Goal: Information Seeking & Learning: Learn about a topic

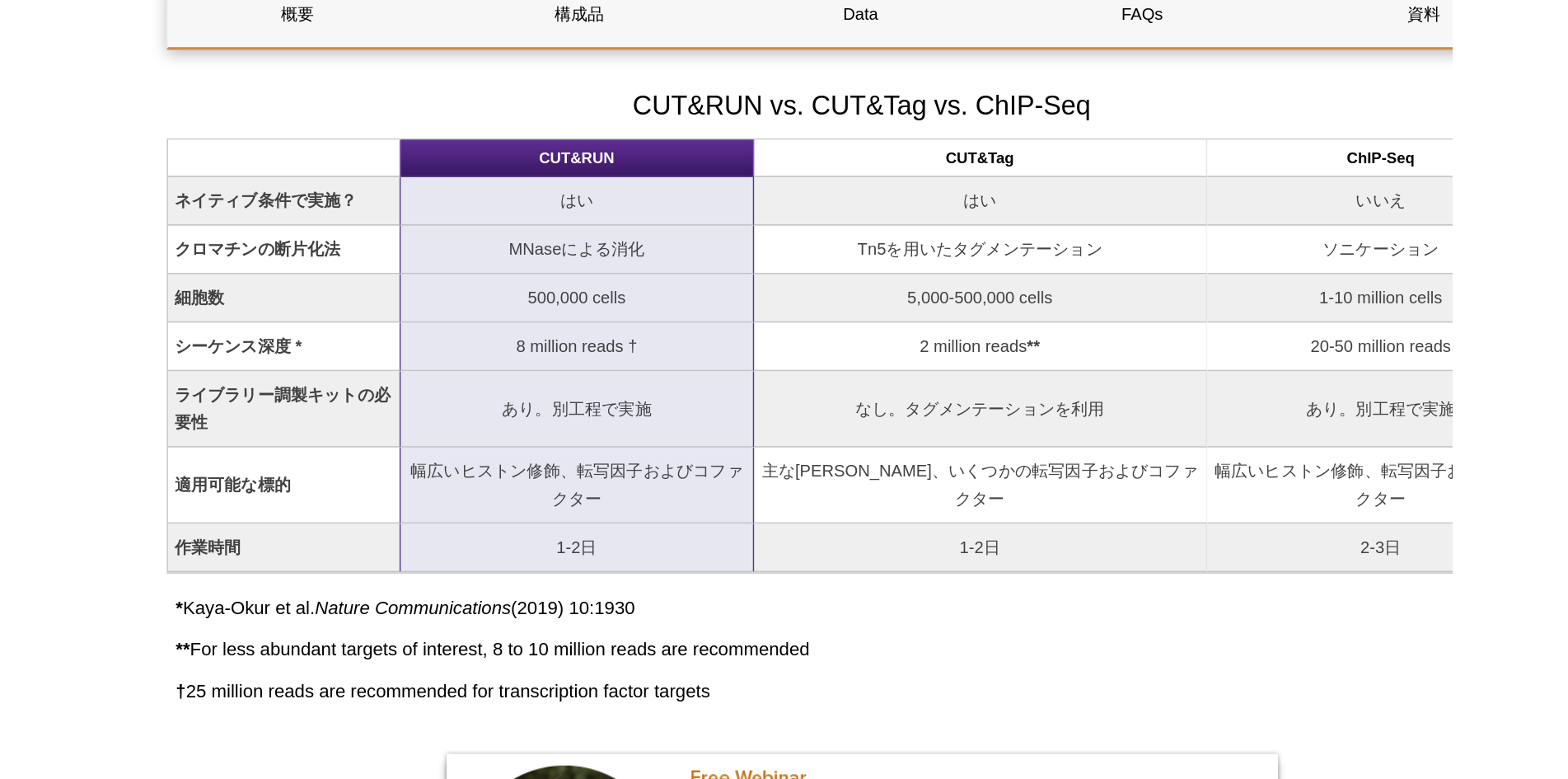
scroll to position [1130, 0]
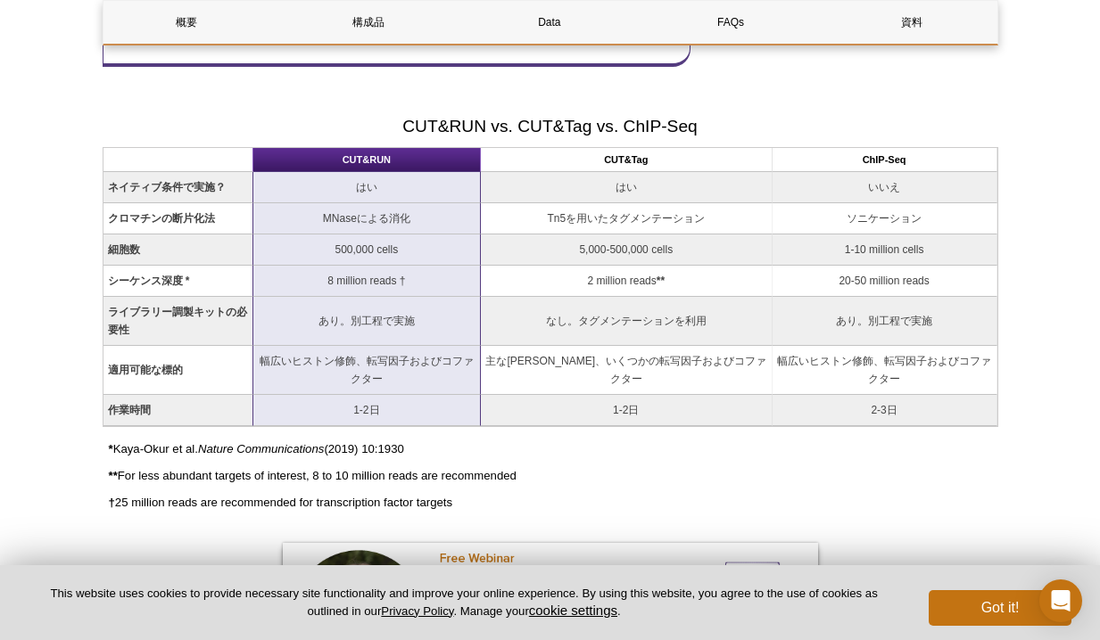
scroll to position [1191, 0]
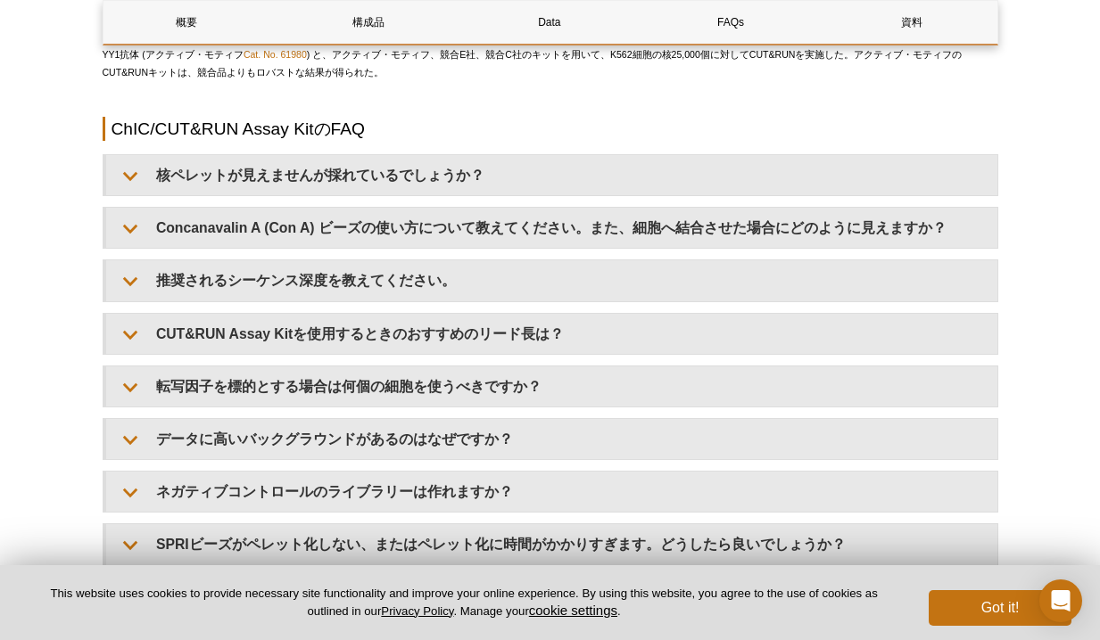
scroll to position [5256, 0]
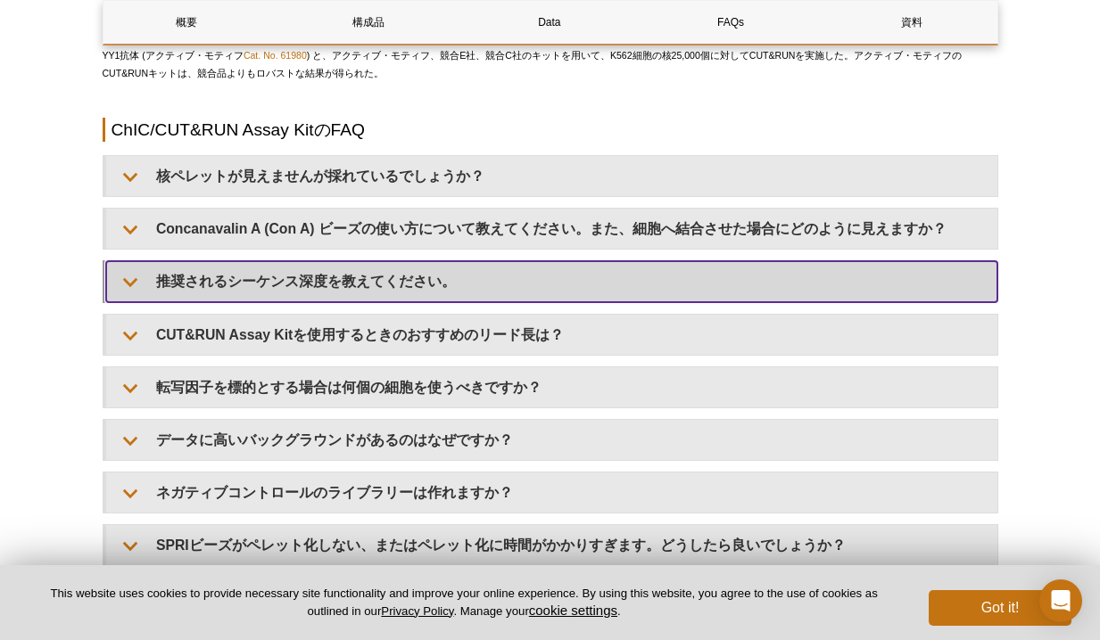
click at [455, 293] on summary "推奨されるシーケンス深度を教えてください。" at bounding box center [551, 281] width 891 height 40
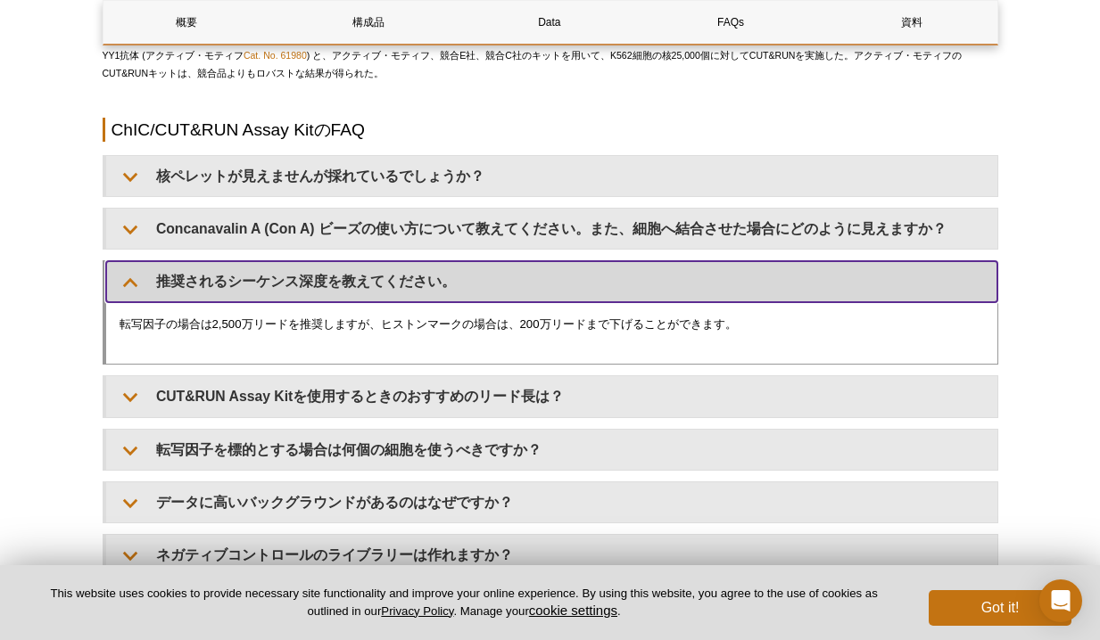
scroll to position [5275, 0]
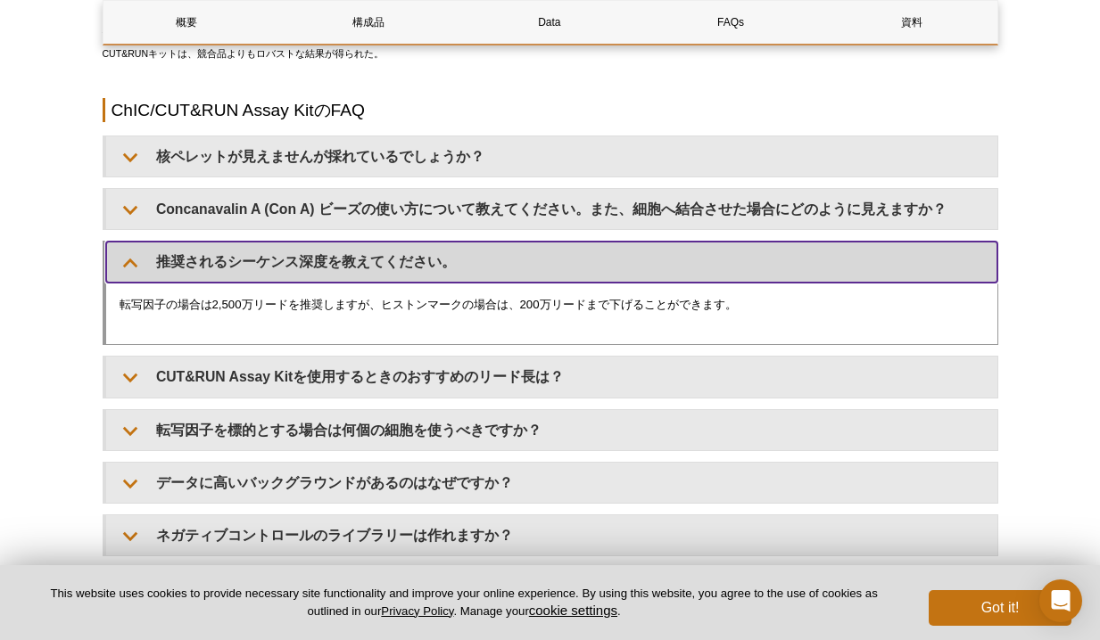
click at [764, 277] on summary "推奨されるシーケンス深度を教えてください。" at bounding box center [551, 262] width 891 height 40
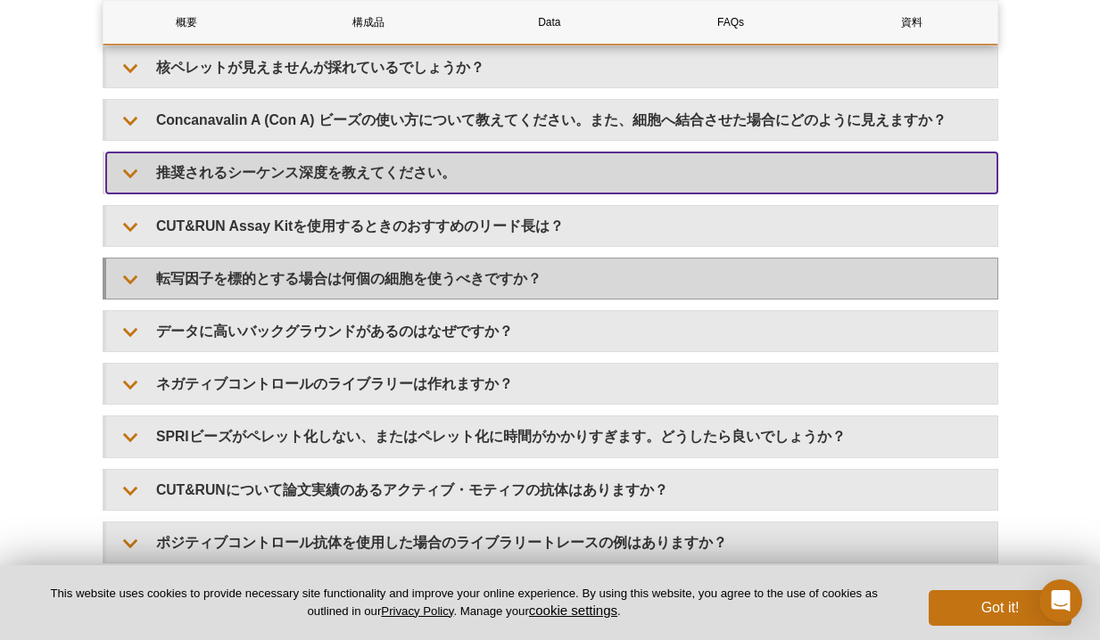
scroll to position [5365, 0]
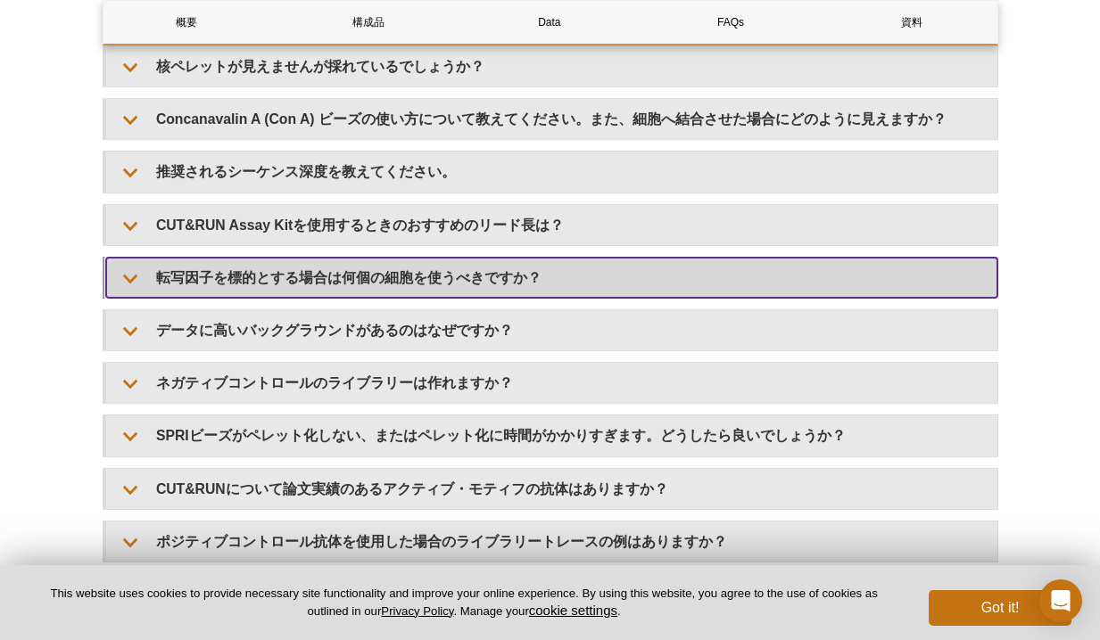
click at [752, 285] on summary "転写因子を標的とする場合は何個の細胞を使うべきですか？" at bounding box center [551, 278] width 891 height 40
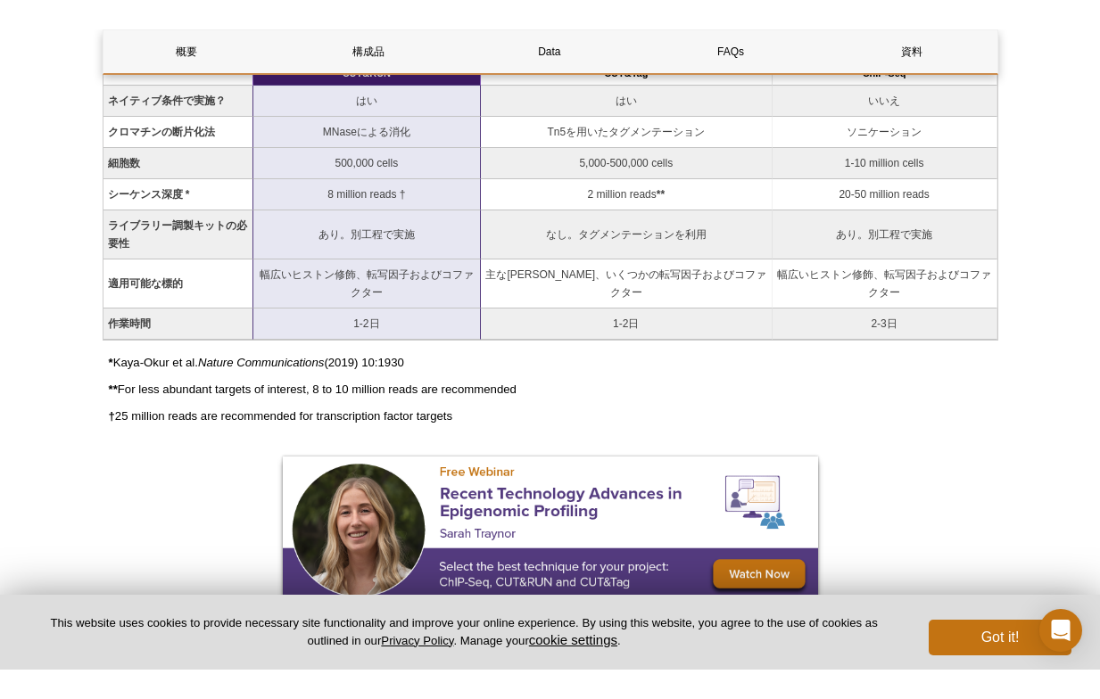
scroll to position [1295, 0]
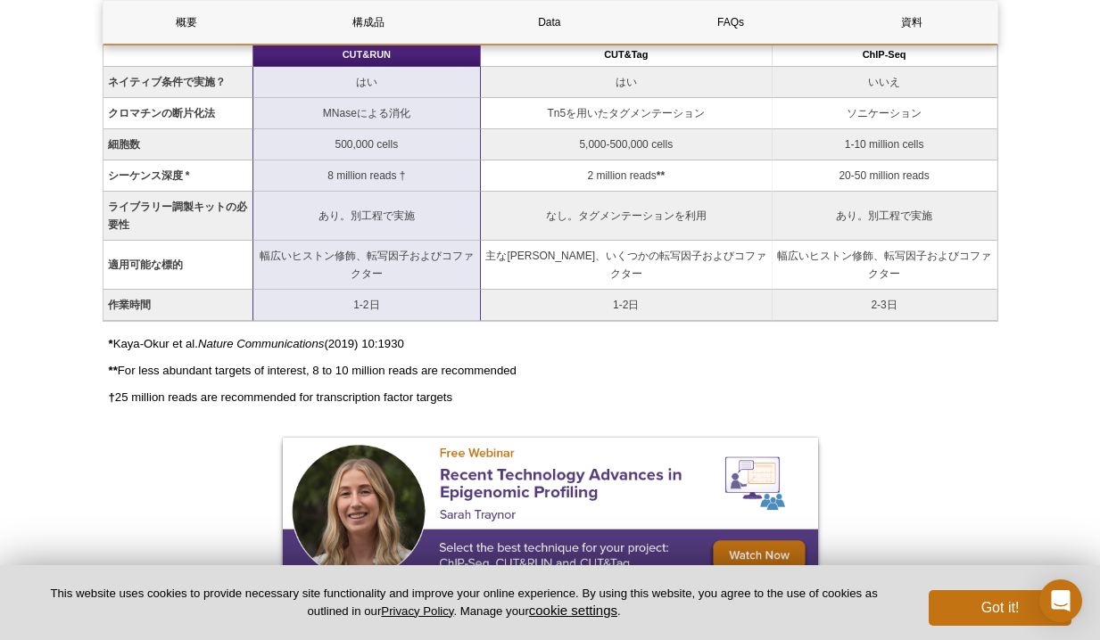
click at [744, 636] on pint-cookie-banner "This website uses cookies to provide necessary site functionality and improve y…" at bounding box center [550, 603] width 1100 height 75
